Goal: Information Seeking & Learning: Learn about a topic

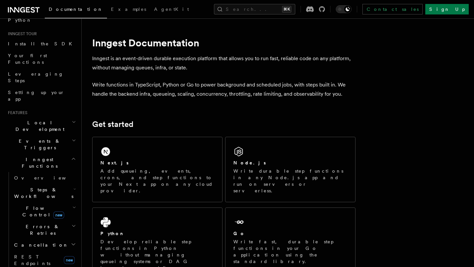
scroll to position [56, 0]
click at [38, 121] on span "Local Development" at bounding box center [38, 127] width 66 height 13
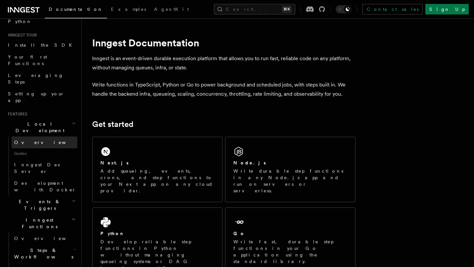
click at [37, 137] on link "Overview" at bounding box center [45, 143] width 66 height 12
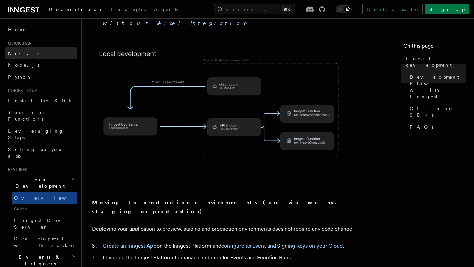
click at [15, 56] on span "Next.js" at bounding box center [23, 53] width 31 height 7
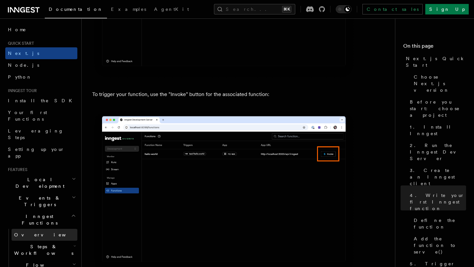
click at [34, 229] on link "Overview" at bounding box center [45, 235] width 66 height 12
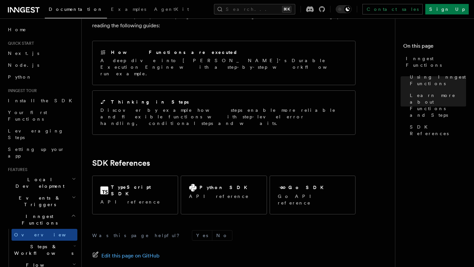
scroll to position [272, 0]
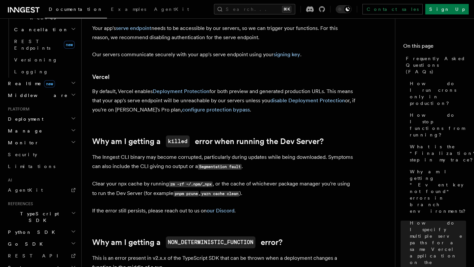
scroll to position [796, 0]
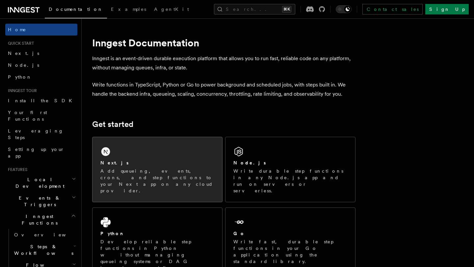
click at [171, 146] on div "Next.js Add queueing, events, crons, and step functions to your Next app on any…" at bounding box center [157, 169] width 130 height 65
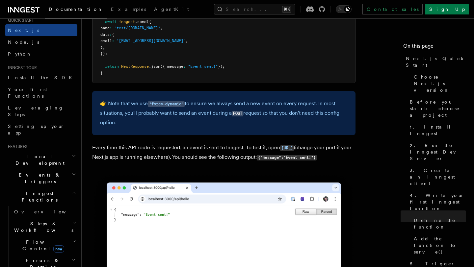
scroll to position [26, 0]
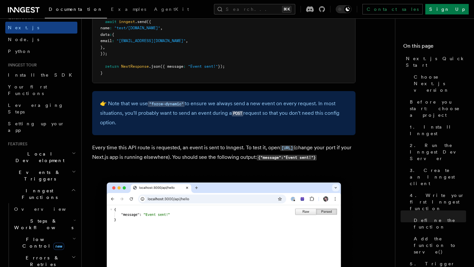
click at [43, 234] on h2 "Flow Control new" at bounding box center [45, 243] width 66 height 18
click at [42, 252] on link "Overview" at bounding box center [48, 258] width 60 height 12
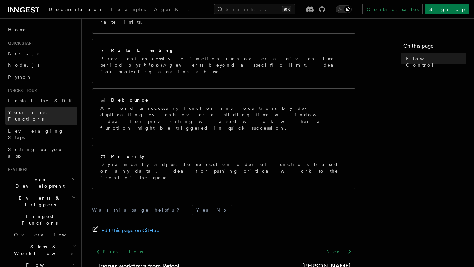
scroll to position [171, 0]
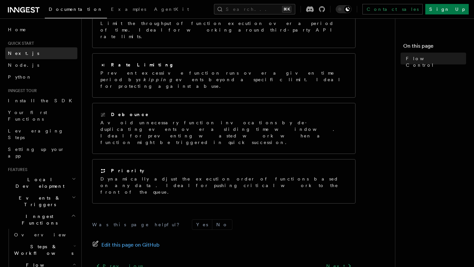
click at [38, 53] on link "Next.js" at bounding box center [41, 53] width 72 height 12
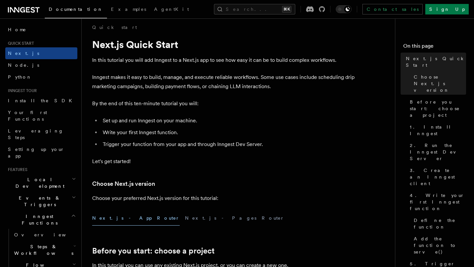
scroll to position [4, 0]
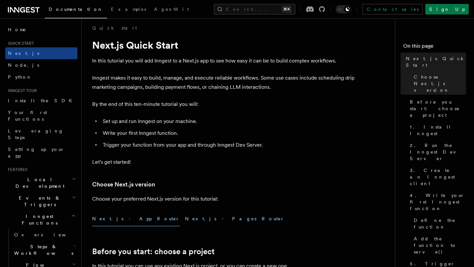
click at [185, 222] on button "Next.js - Pages Router" at bounding box center [234, 219] width 99 height 15
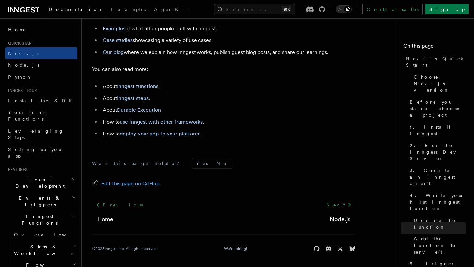
scroll to position [3997, 0]
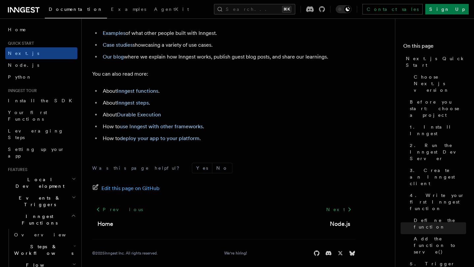
scroll to position [171, 0]
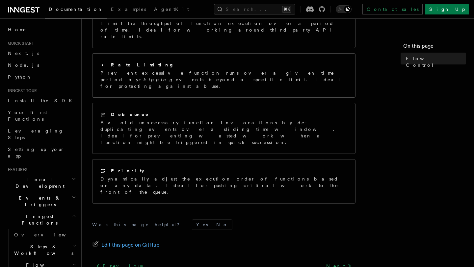
click at [21, 9] on icon at bounding box center [24, 10] width 32 height 8
